Goal: Navigation & Orientation: Go to known website

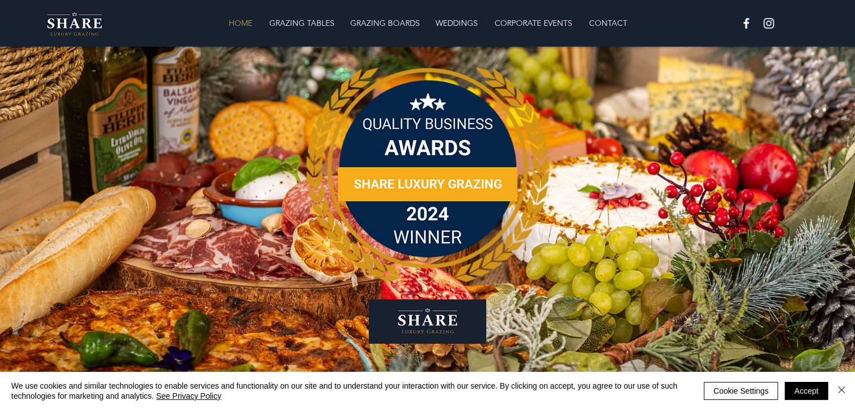
click at [248, 18] on p "HOME" at bounding box center [240, 23] width 35 height 22
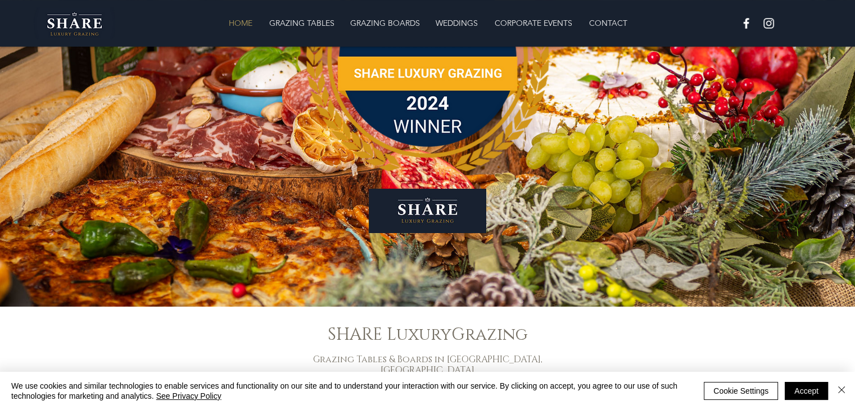
scroll to position [169, 0]
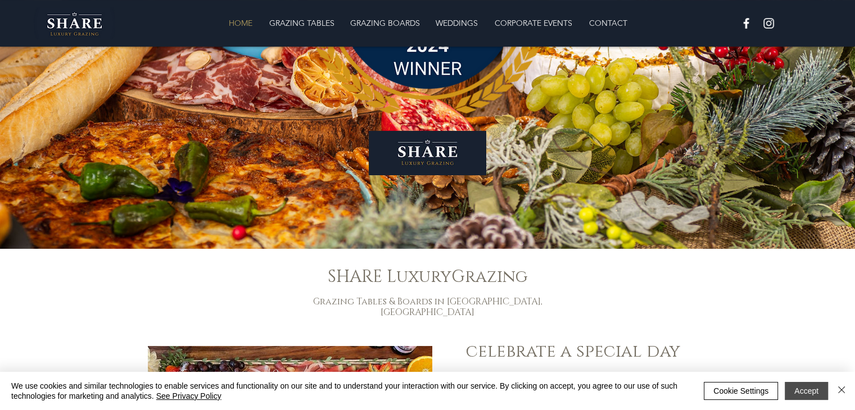
click at [821, 387] on button "Accept" at bounding box center [806, 391] width 43 height 18
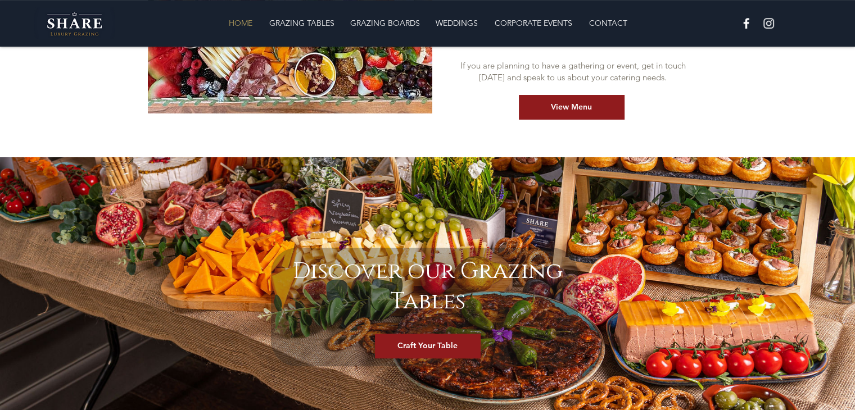
scroll to position [618, 0]
